Goal: Task Accomplishment & Management: Complete application form

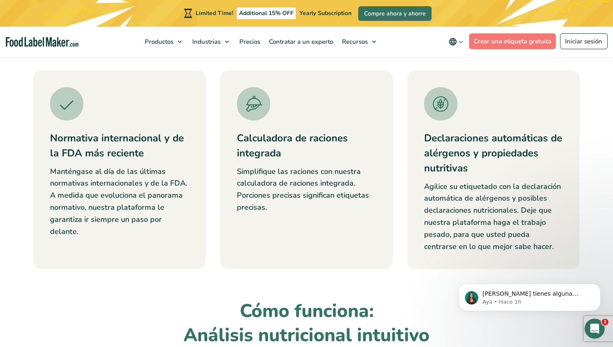
scroll to position [333, 0]
click at [525, 41] on link "Crear una etiqueta gratuita" at bounding box center [512, 41] width 87 height 16
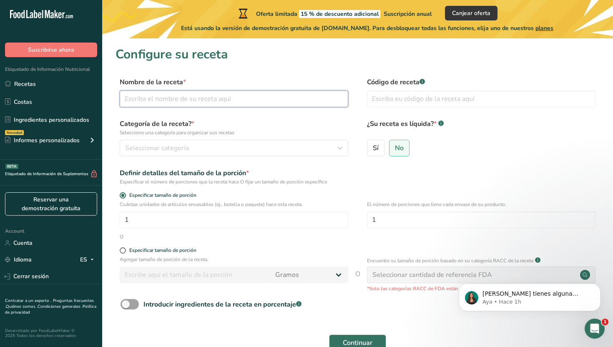
click at [211, 97] on input "text" at bounding box center [234, 99] width 229 height 17
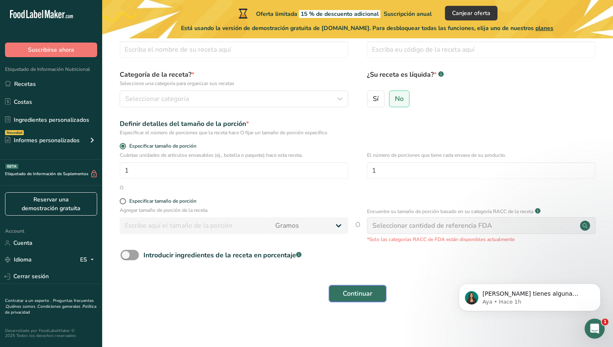
click at [350, 299] on button "Continuar" at bounding box center [357, 293] width 57 height 17
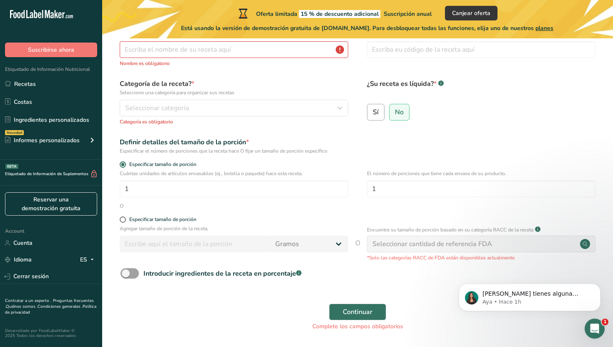
click at [374, 108] on span "Sí" at bounding box center [376, 112] width 6 height 8
click at [373, 109] on input "Sí" at bounding box center [370, 111] width 5 height 5
radio input "true"
radio input "false"
select select "22"
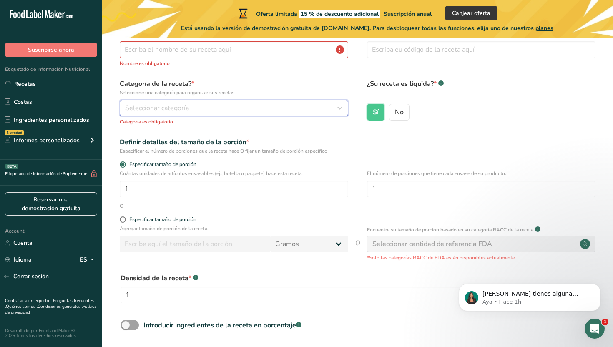
click at [230, 113] on div "Seleccionar categoría" at bounding box center [231, 108] width 213 height 10
